Goal: Navigation & Orientation: Find specific page/section

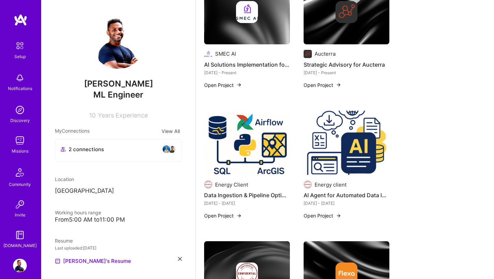
scroll to position [825, 0]
click at [18, 146] on img at bounding box center [20, 141] width 14 height 14
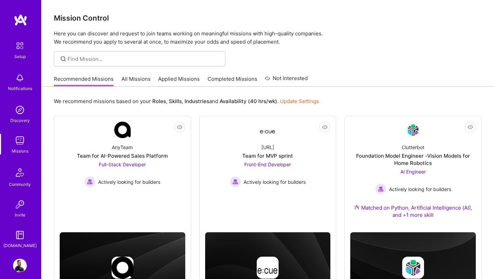
click at [131, 79] on link "All Missions" at bounding box center [136, 80] width 29 height 11
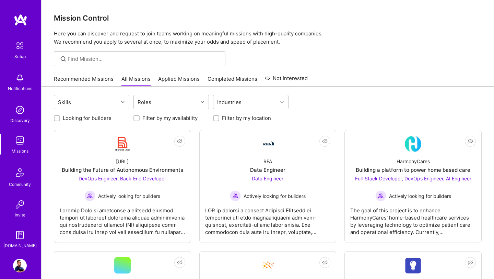
click at [97, 80] on link "Recommended Missions" at bounding box center [84, 80] width 60 height 11
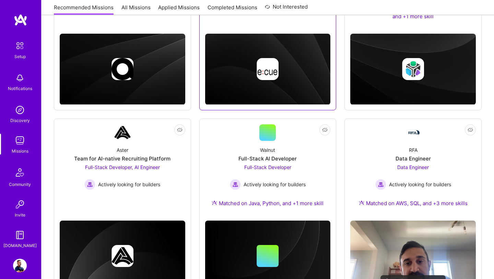
scroll to position [213, 0]
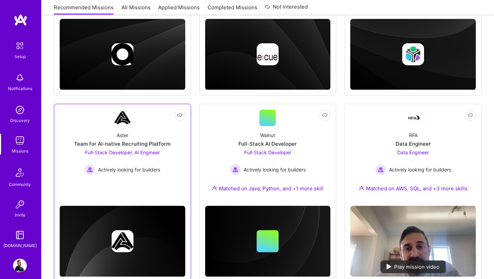
click at [152, 179] on link "Not Interested Aster Team for AI-native Recruiting Platform Full-Stack Develope…" at bounding box center [123, 150] width 126 height 81
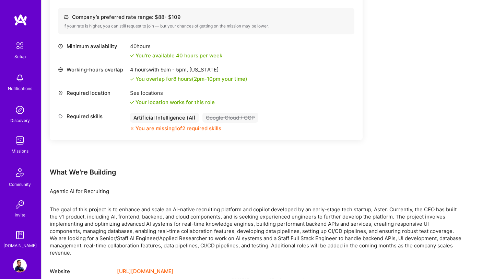
scroll to position [485, 0]
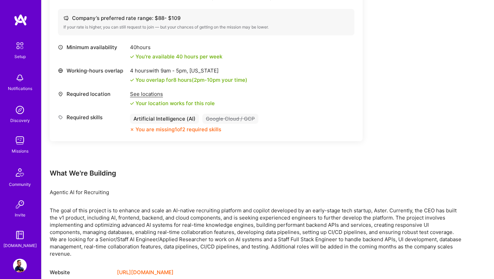
click at [24, 81] on img at bounding box center [20, 78] width 14 height 14
click at [21, 141] on img at bounding box center [20, 141] width 14 height 14
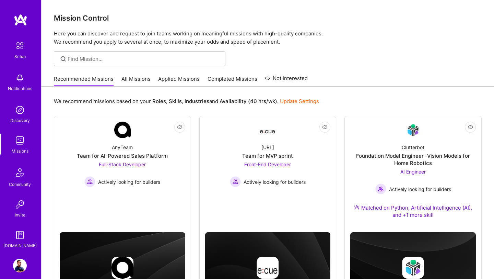
click at [19, 20] on img at bounding box center [21, 20] width 14 height 12
click at [18, 241] on img at bounding box center [20, 235] width 14 height 14
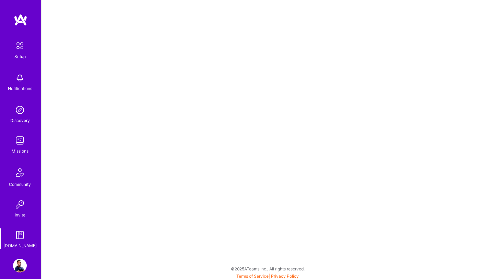
click at [22, 265] on img at bounding box center [20, 266] width 14 height 14
